Goal: Task Accomplishment & Management: Manage account settings

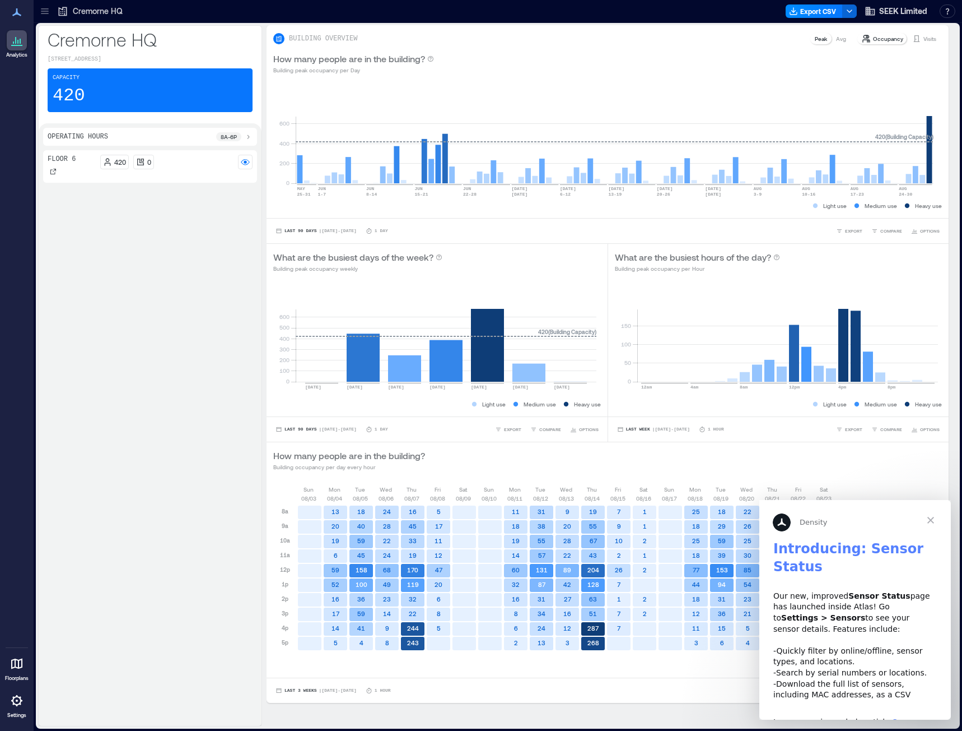
click at [700, 445] on span "Close" at bounding box center [931, 520] width 40 height 40
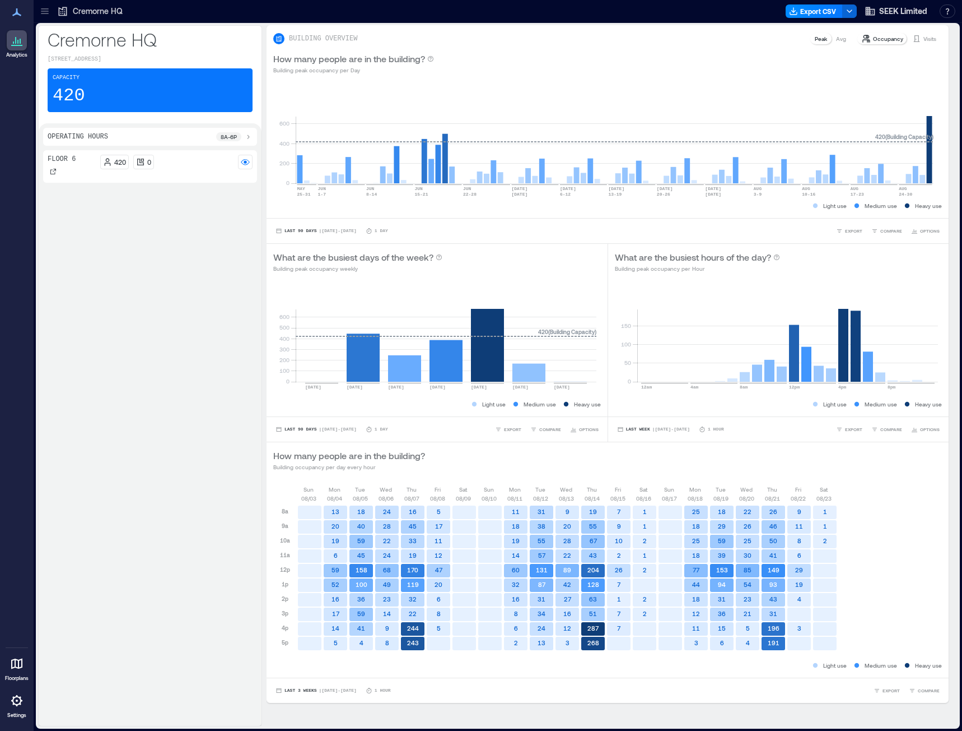
click at [14, 445] on icon at bounding box center [16, 700] width 13 height 13
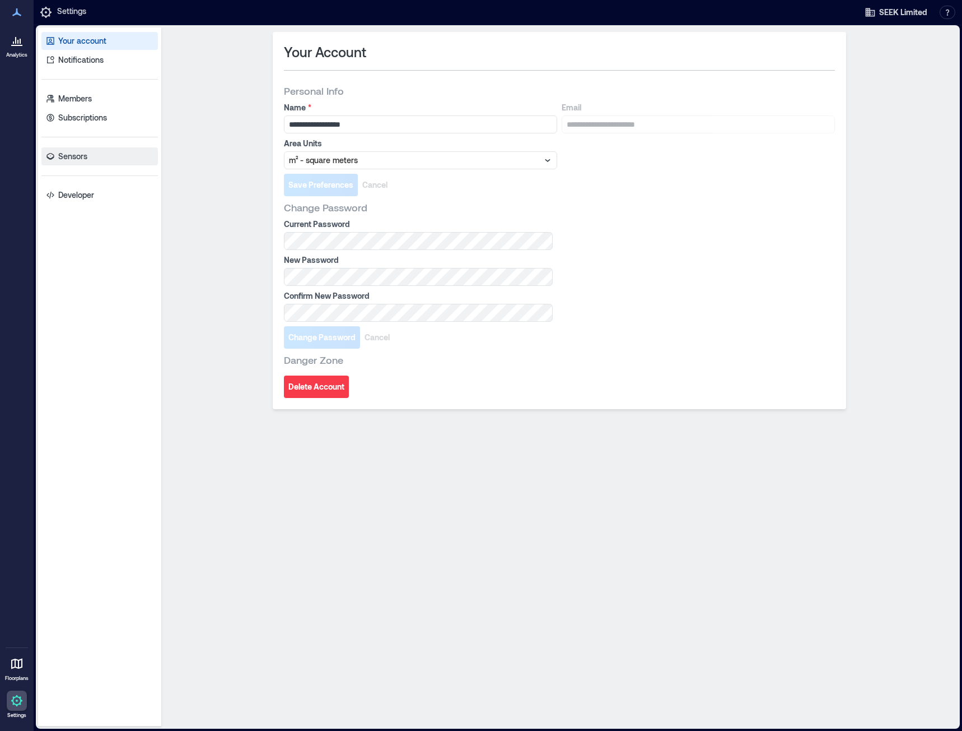
click at [86, 160] on p "Sensors" at bounding box center [72, 156] width 29 height 11
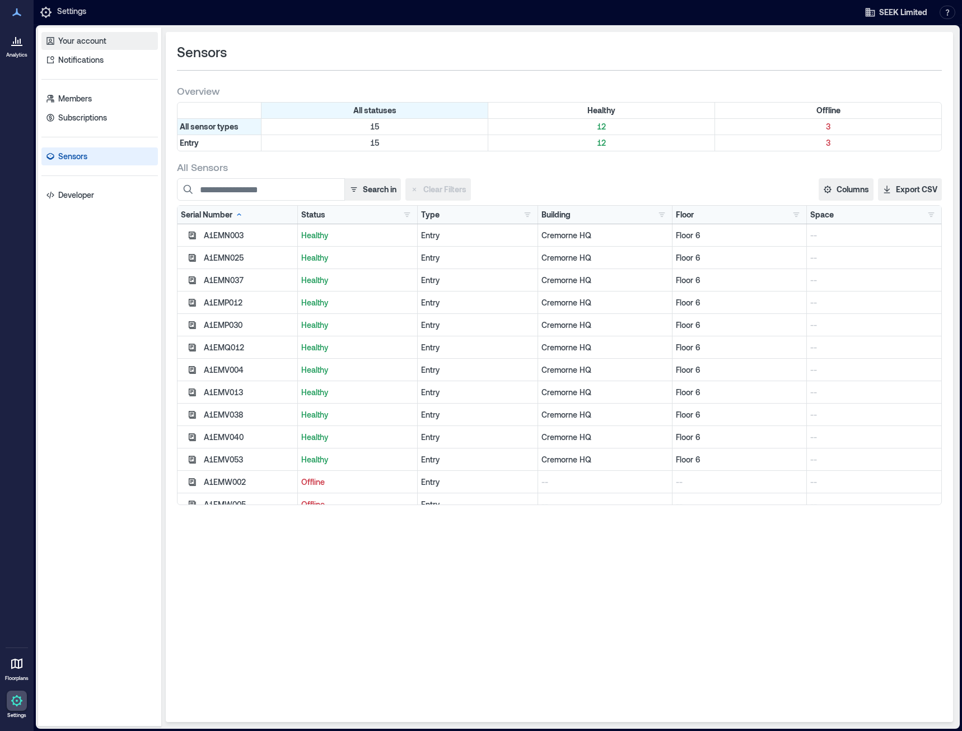
click at [63, 37] on p "Your account" at bounding box center [82, 40] width 48 height 11
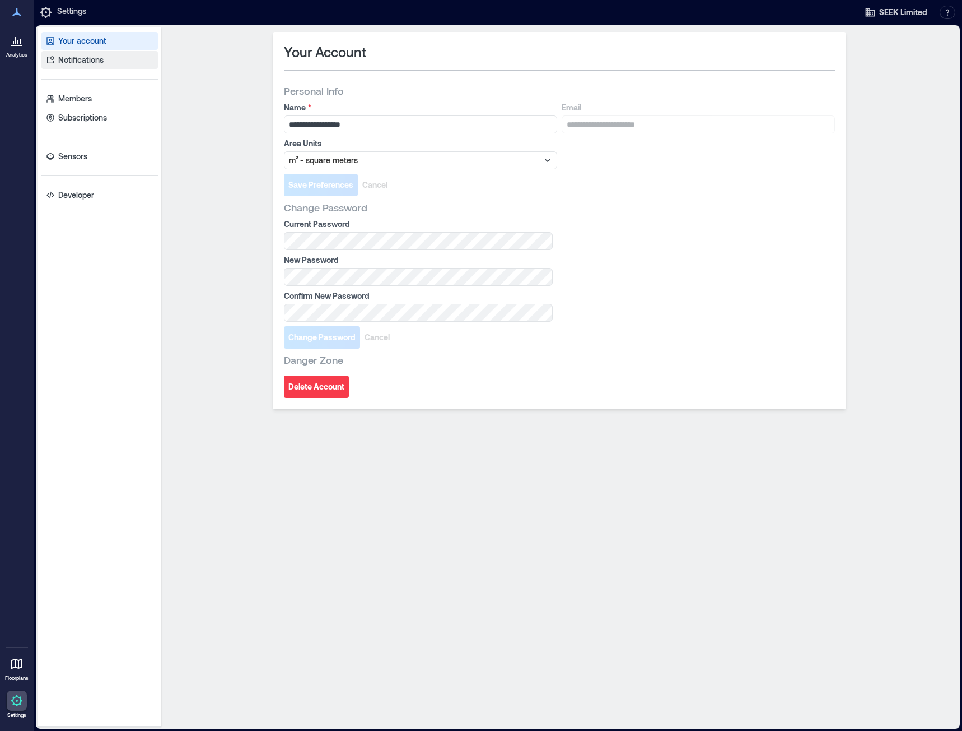
click at [89, 62] on p "Notifications" at bounding box center [80, 59] width 45 height 11
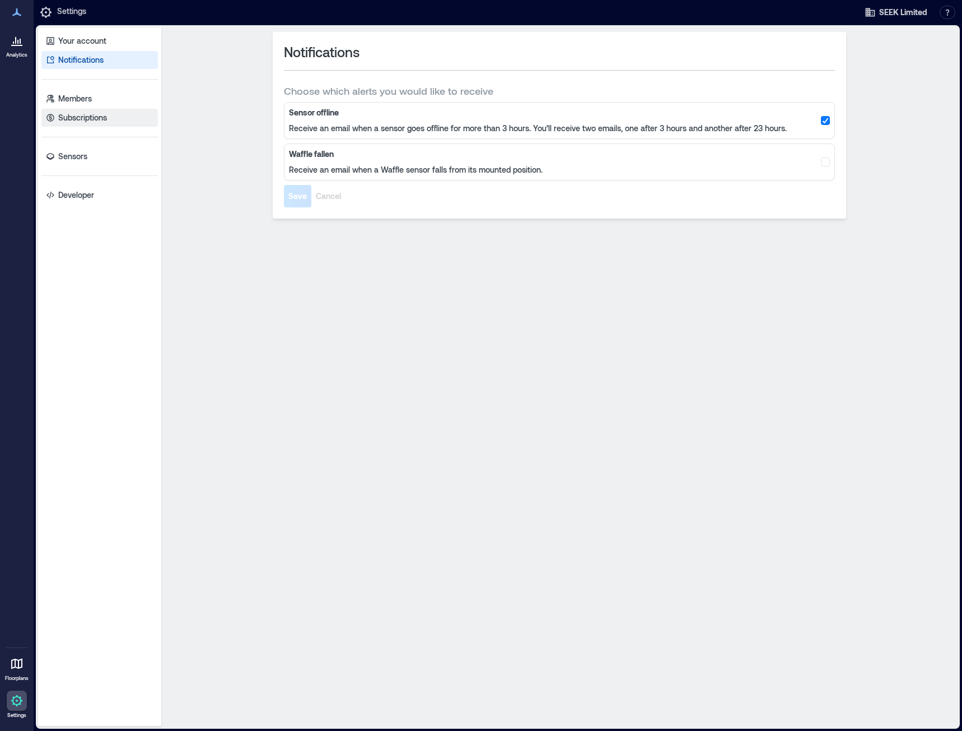
click at [73, 121] on p "Subscriptions" at bounding box center [82, 117] width 49 height 11
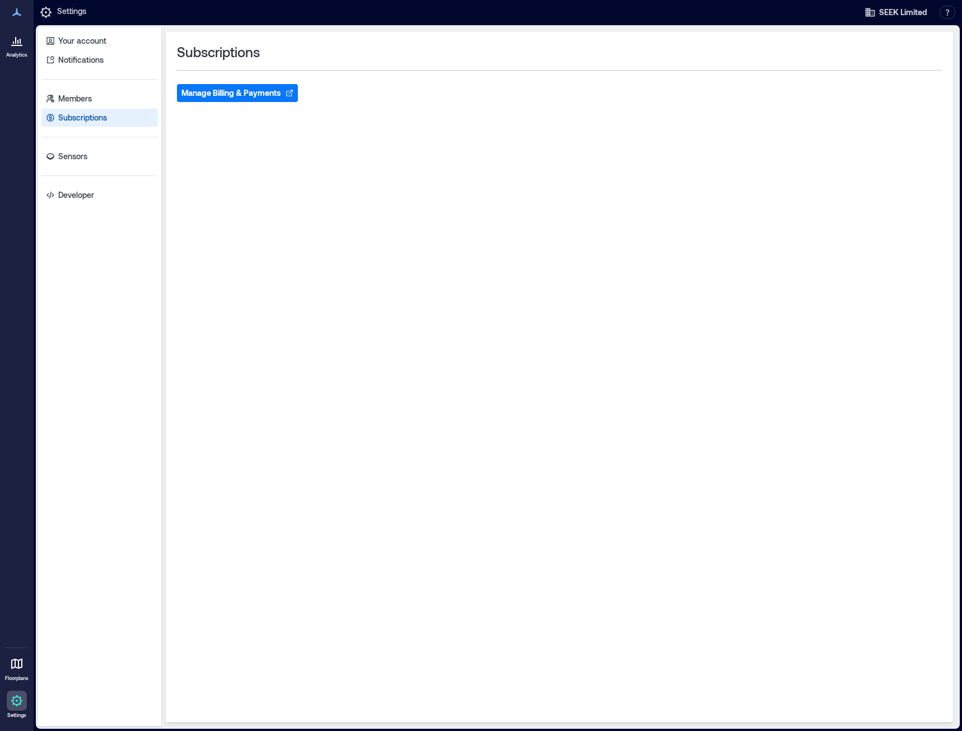
click at [20, 44] on icon at bounding box center [16, 40] width 13 height 13
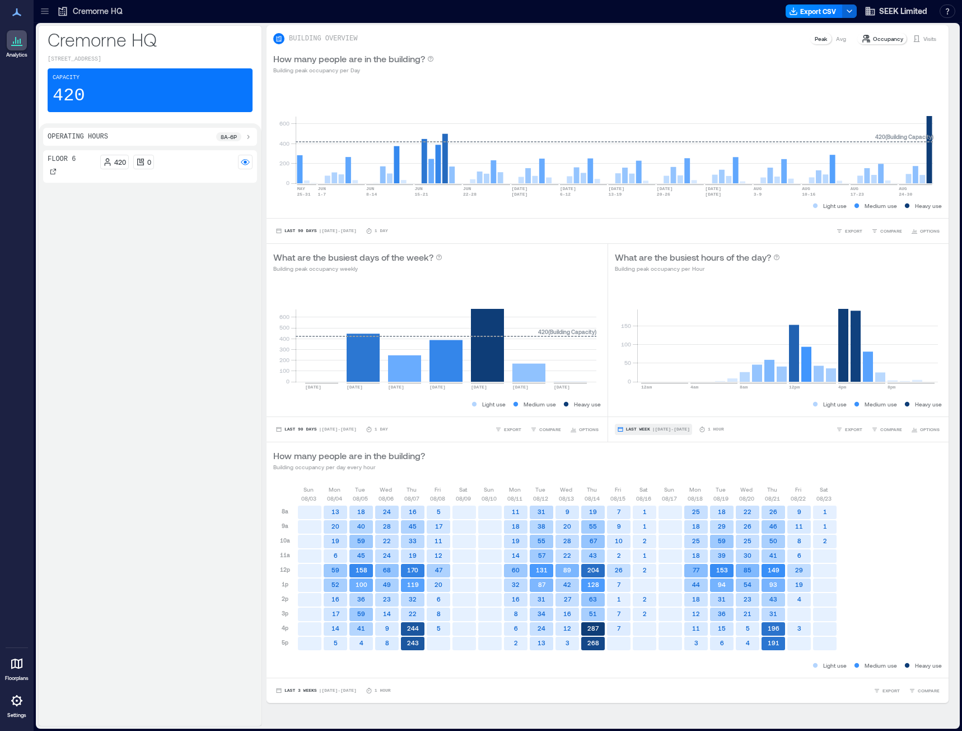
click at [672, 429] on span "| [DATE] - [DATE]" at bounding box center [672, 429] width 38 height 0
click at [643, 407] on span "Custom" at bounding box center [633, 408] width 24 height 8
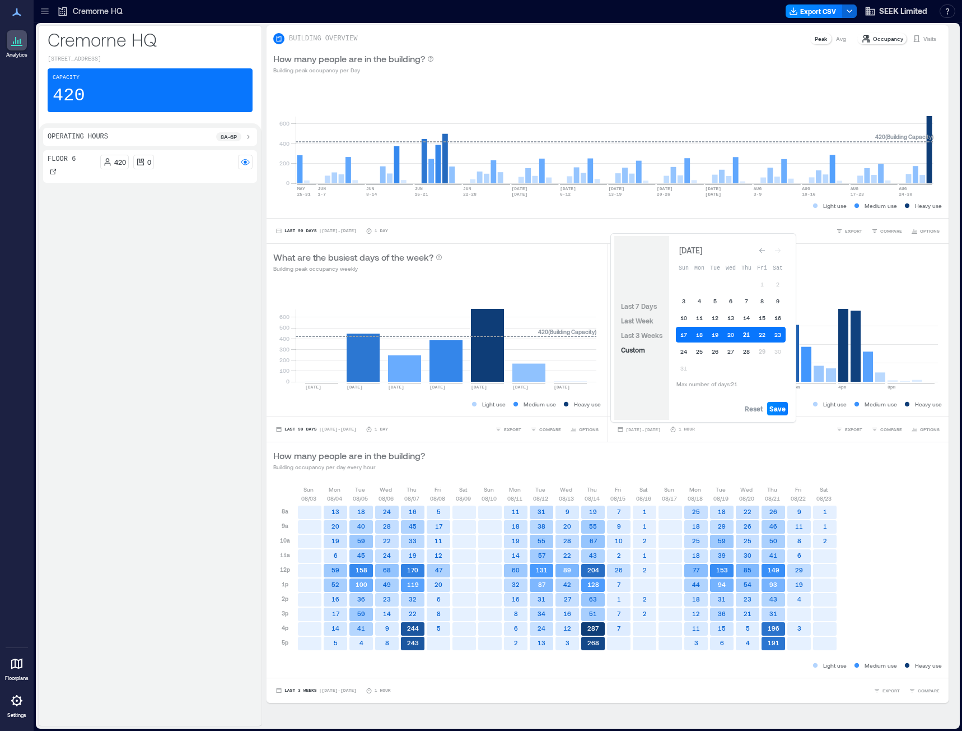
click at [700, 336] on button "21" at bounding box center [747, 335] width 16 height 16
click at [700, 353] on button "28" at bounding box center [747, 351] width 16 height 16
click at [700, 407] on span "Save" at bounding box center [778, 408] width 16 height 9
